Goal: Navigation & Orientation: Find specific page/section

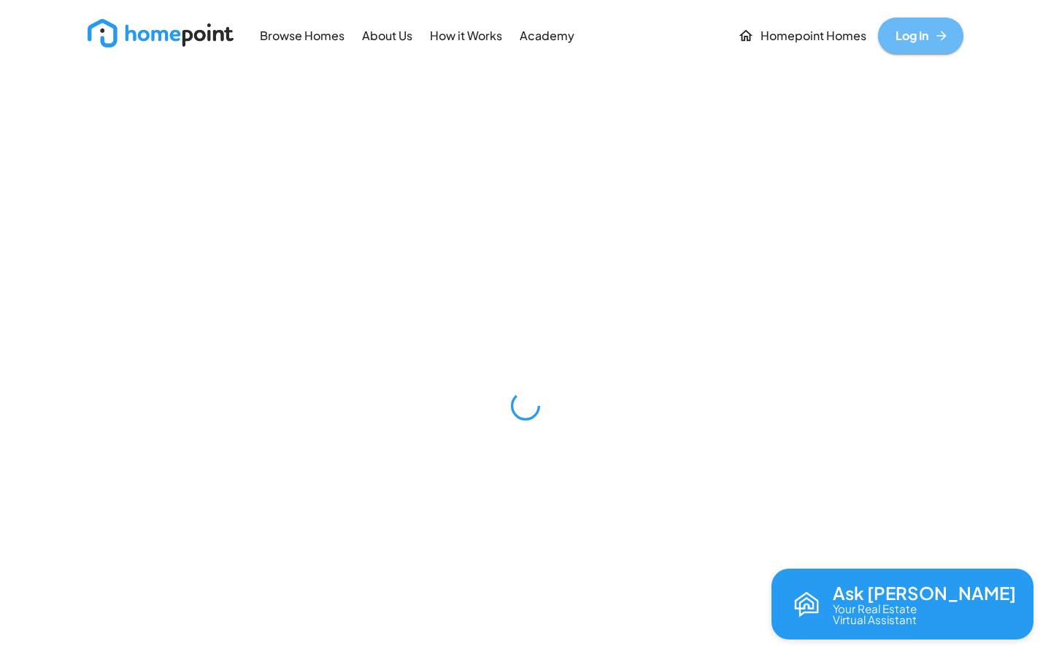
click at [925, 39] on link "Log In" at bounding box center [920, 36] width 85 height 37
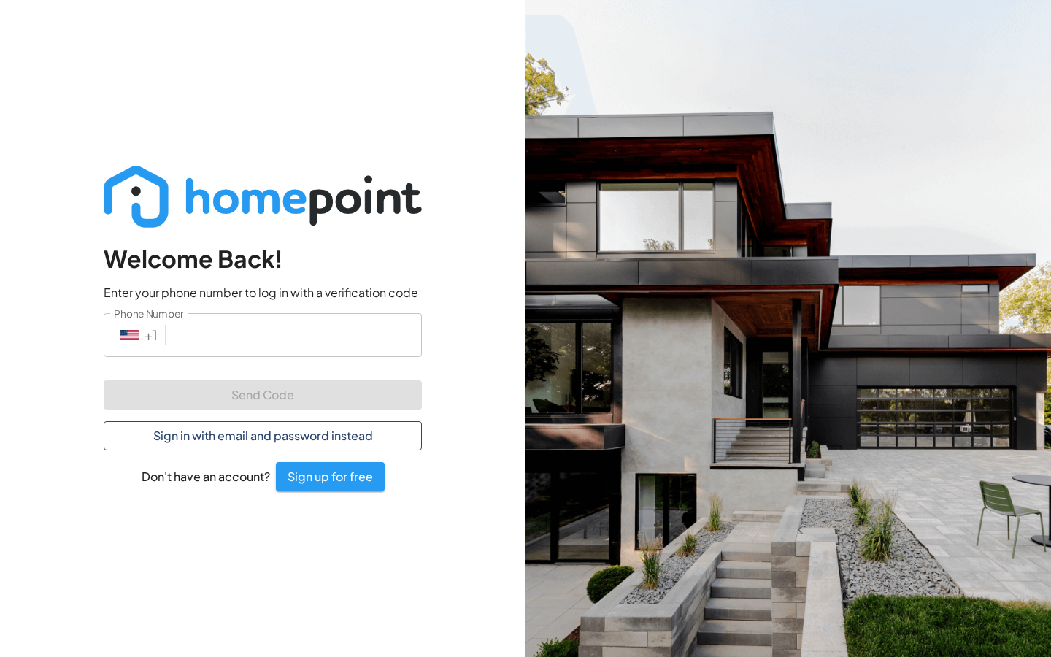
click at [240, 436] on button "Sign in with email and password instead" at bounding box center [263, 435] width 318 height 29
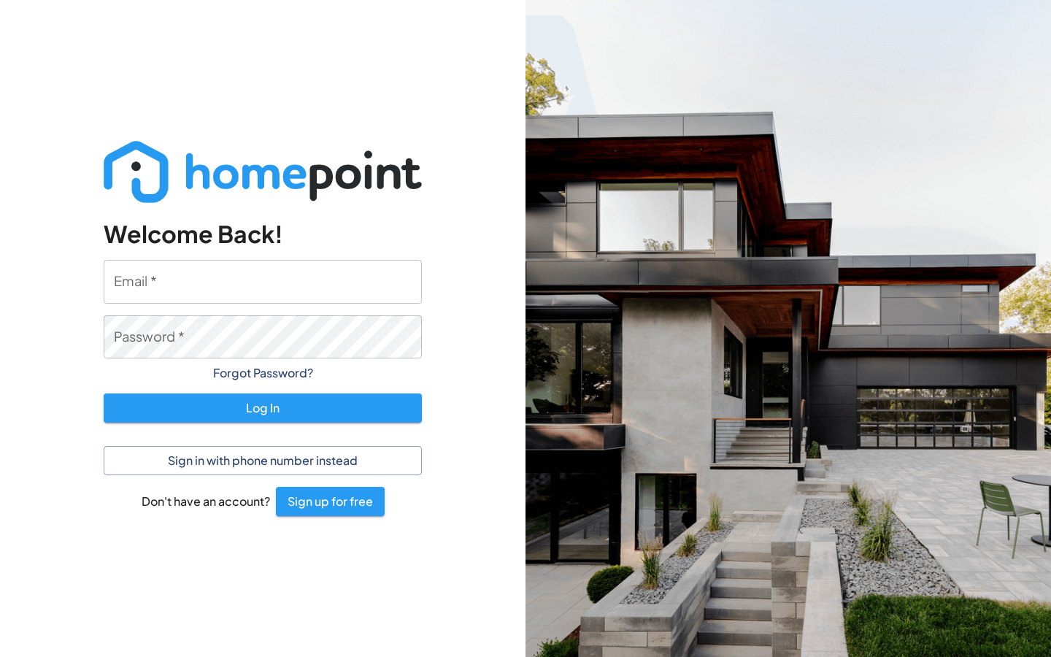
click at [178, 291] on input "Email   *" at bounding box center [263, 281] width 318 height 43
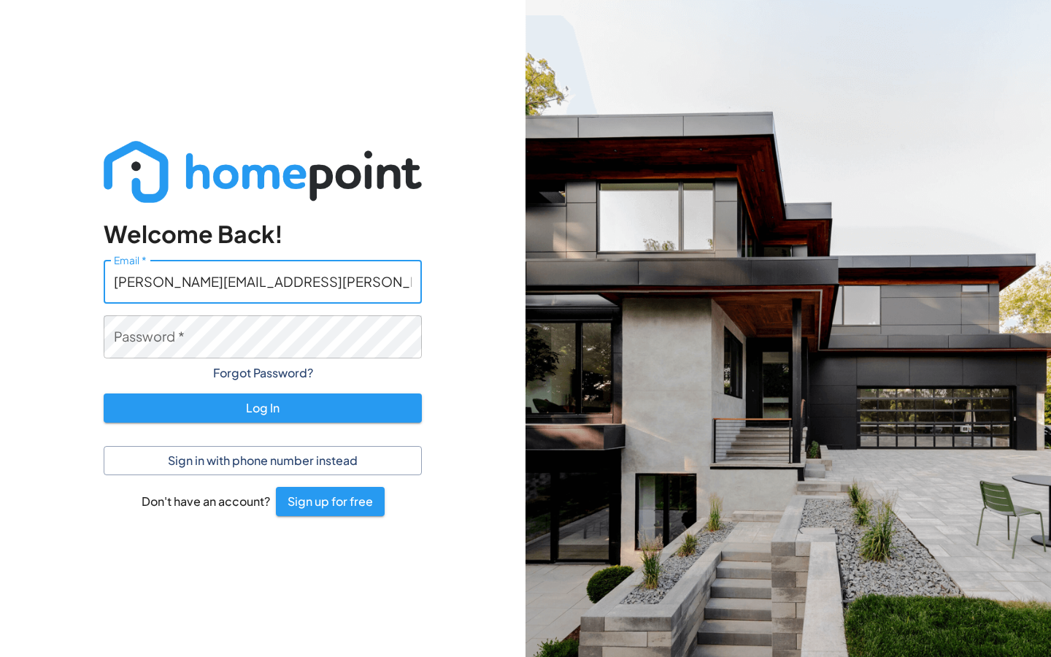
type input "[PERSON_NAME][EMAIL_ADDRESS][PERSON_NAME][DOMAIN_NAME]"
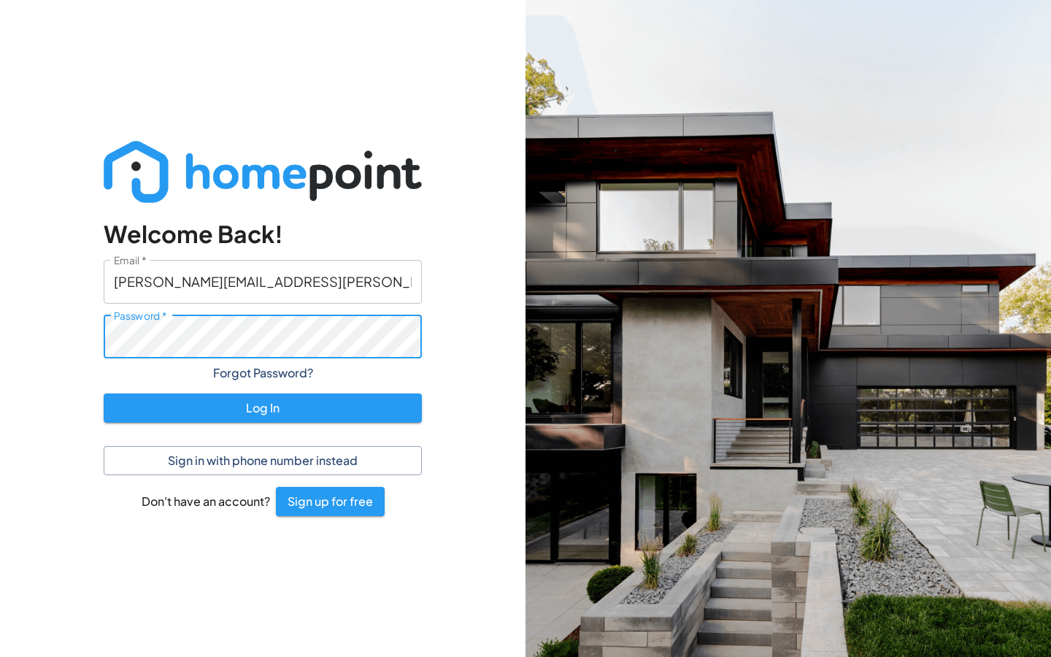
click at [263, 407] on button "Log In" at bounding box center [263, 408] width 318 height 29
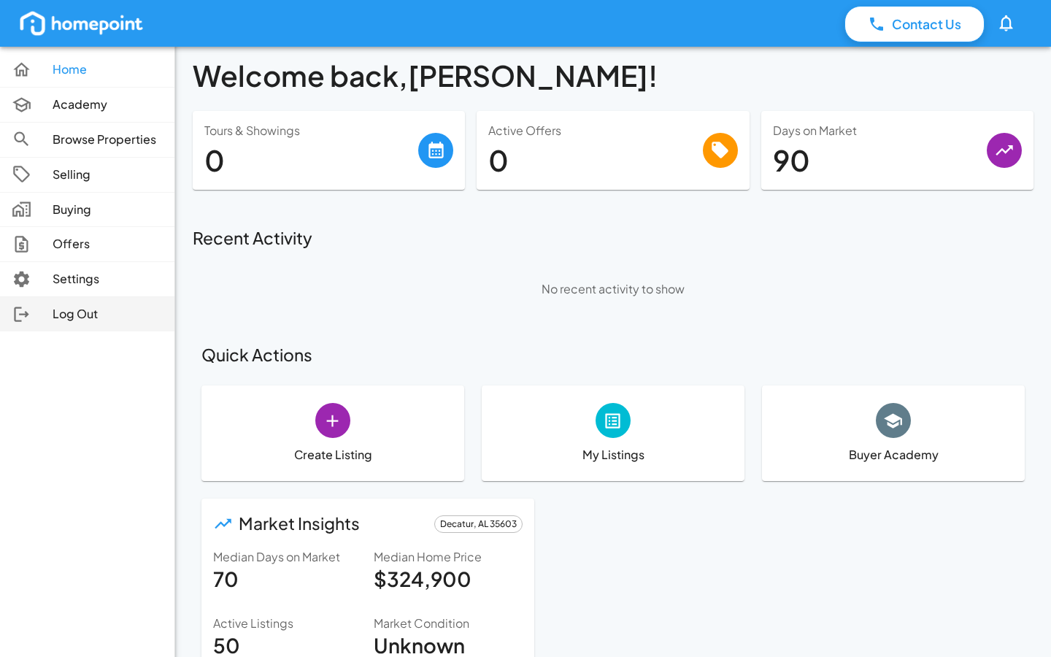
click at [39, 310] on div at bounding box center [32, 314] width 41 height 20
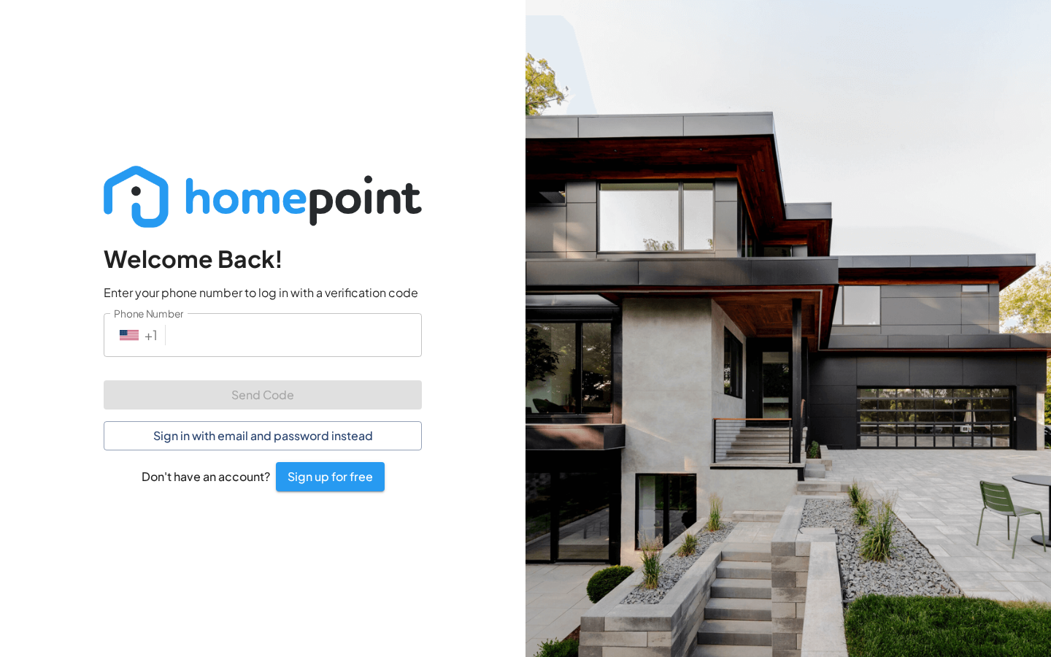
click at [221, 189] on img at bounding box center [263, 197] width 318 height 62
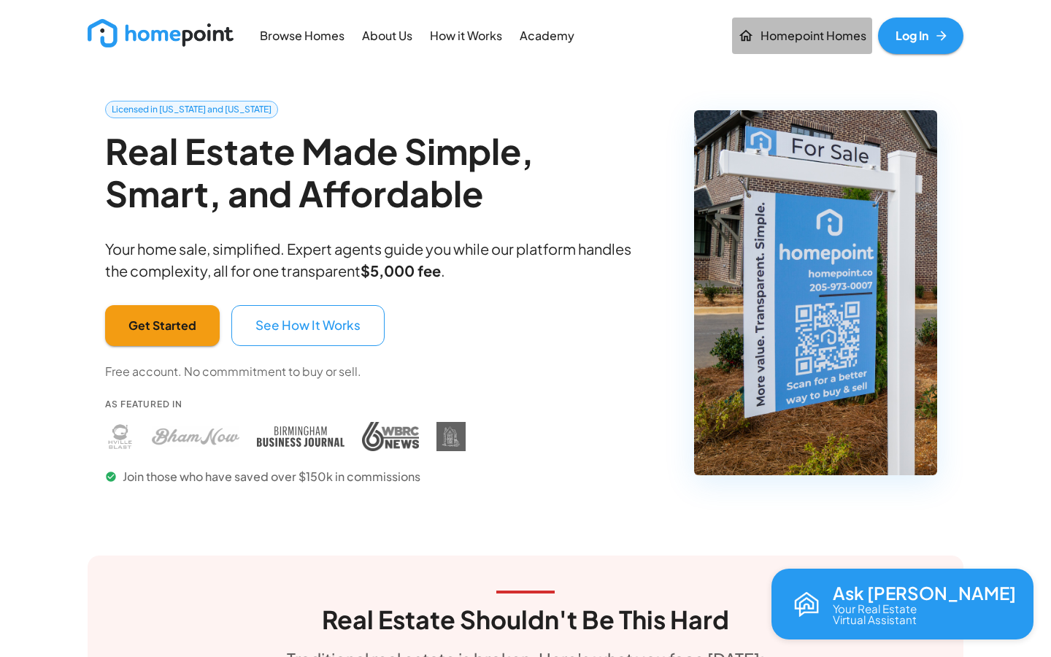
click at [805, 32] on p "Homepoint Homes" at bounding box center [814, 36] width 106 height 17
